Goal: Task Accomplishment & Management: Use online tool/utility

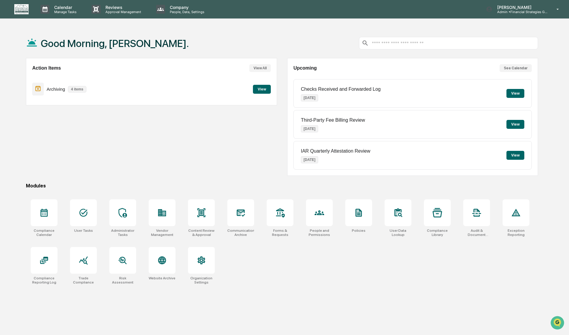
click at [268, 89] on button "View" at bounding box center [262, 89] width 18 height 9
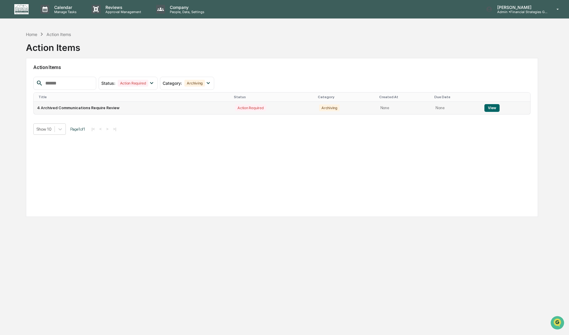
click at [490, 109] on button "View" at bounding box center [491, 108] width 15 height 8
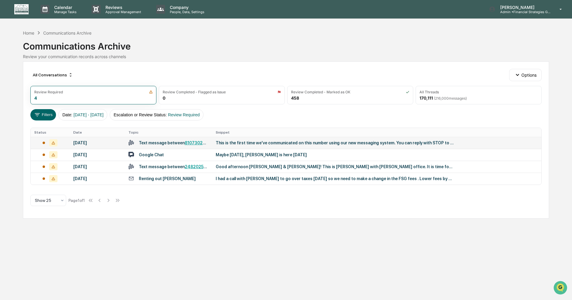
click at [94, 145] on div "[DATE]" at bounding box center [97, 142] width 48 height 5
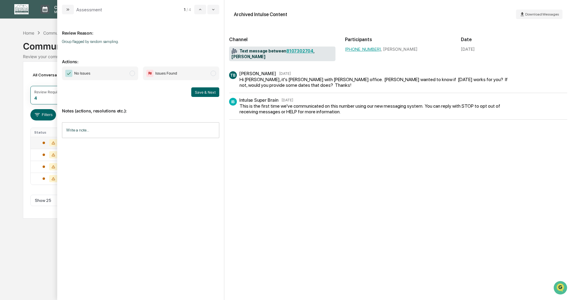
click at [132, 76] on span "modal" at bounding box center [132, 73] width 5 height 5
click at [202, 96] on button "Save & Next" at bounding box center [205, 92] width 28 height 10
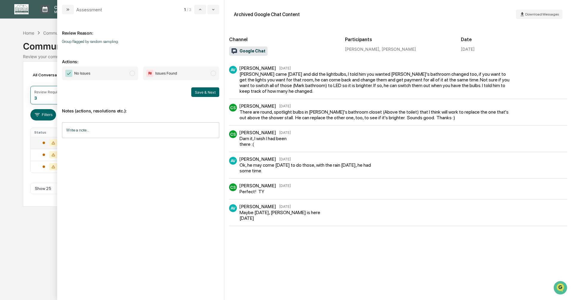
click at [132, 74] on span "modal" at bounding box center [132, 73] width 5 height 5
click at [197, 93] on button "Save & Next" at bounding box center [205, 92] width 28 height 10
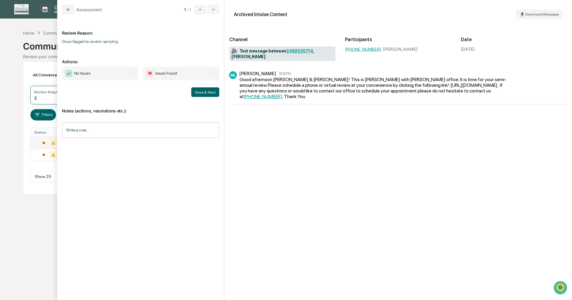
click at [133, 73] on span "modal" at bounding box center [132, 73] width 5 height 5
click at [199, 93] on button "Save & Next" at bounding box center [205, 92] width 28 height 10
